Goal: Navigation & Orientation: Understand site structure

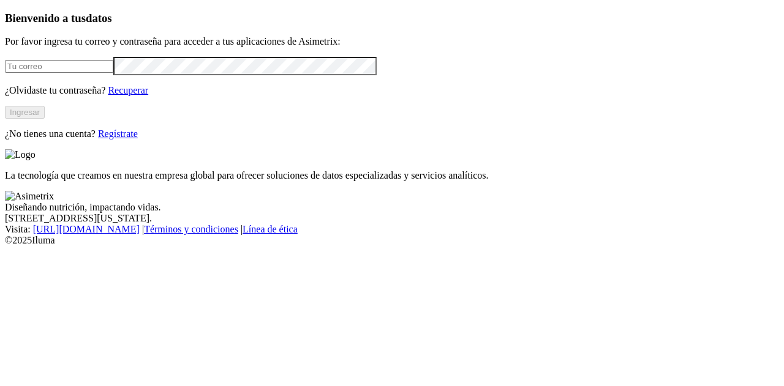
type input "[PERSON_NAME][EMAIL_ADDRESS][DOMAIN_NAME]"
click at [45, 119] on button "Ingresar" at bounding box center [25, 112] width 40 height 13
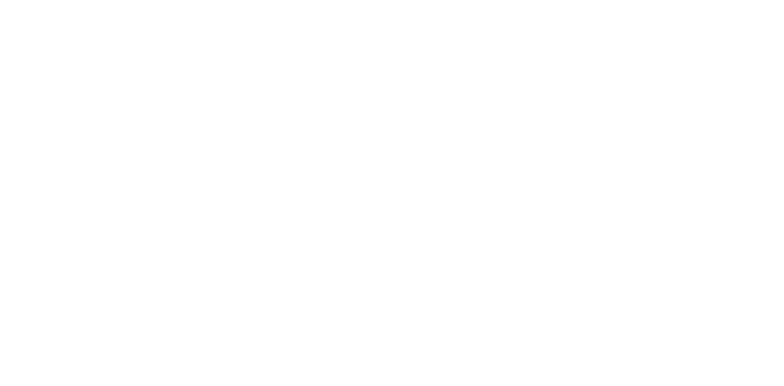
scroll to position [184, 0]
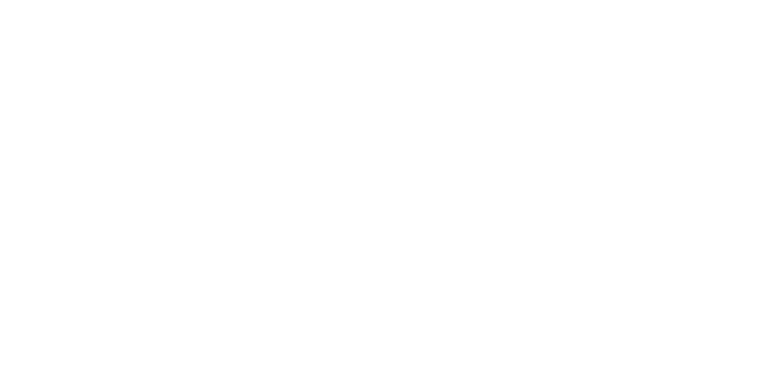
scroll to position [122, 0]
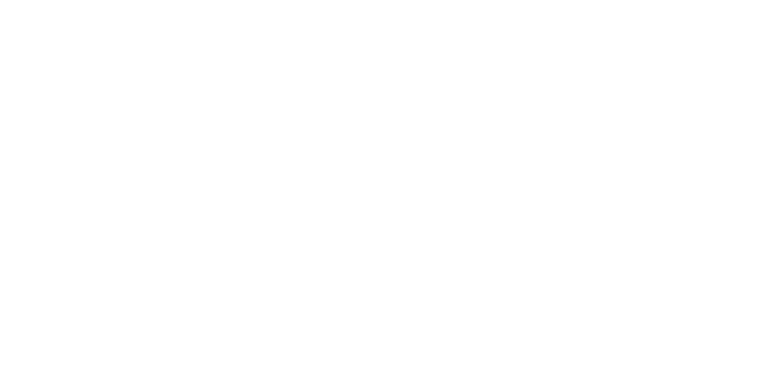
scroll to position [306, 0]
